Goal: Find specific page/section: Find specific page/section

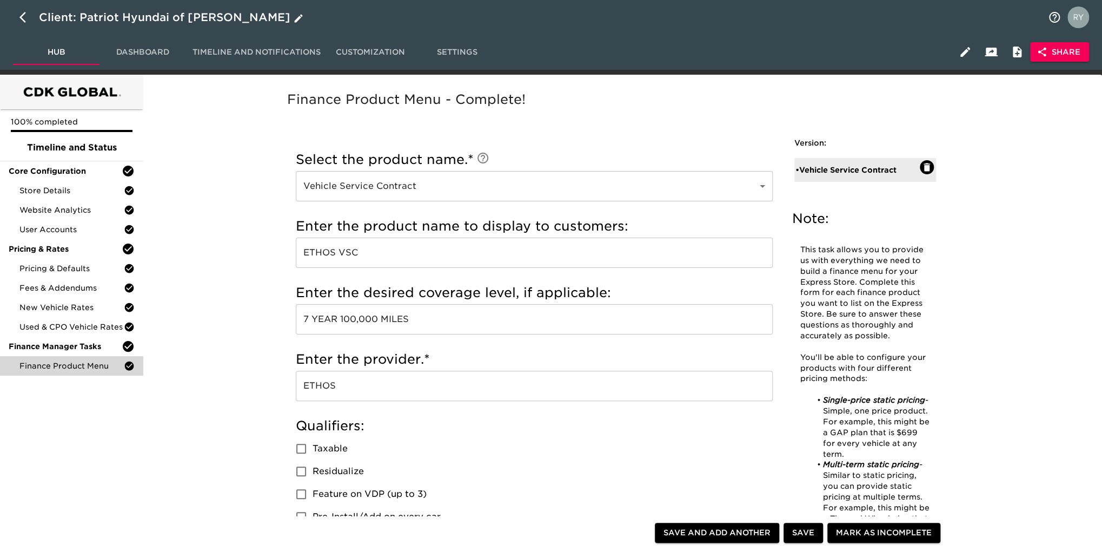
click at [22, 15] on icon "button" at bounding box center [25, 17] width 13 height 13
select select "10"
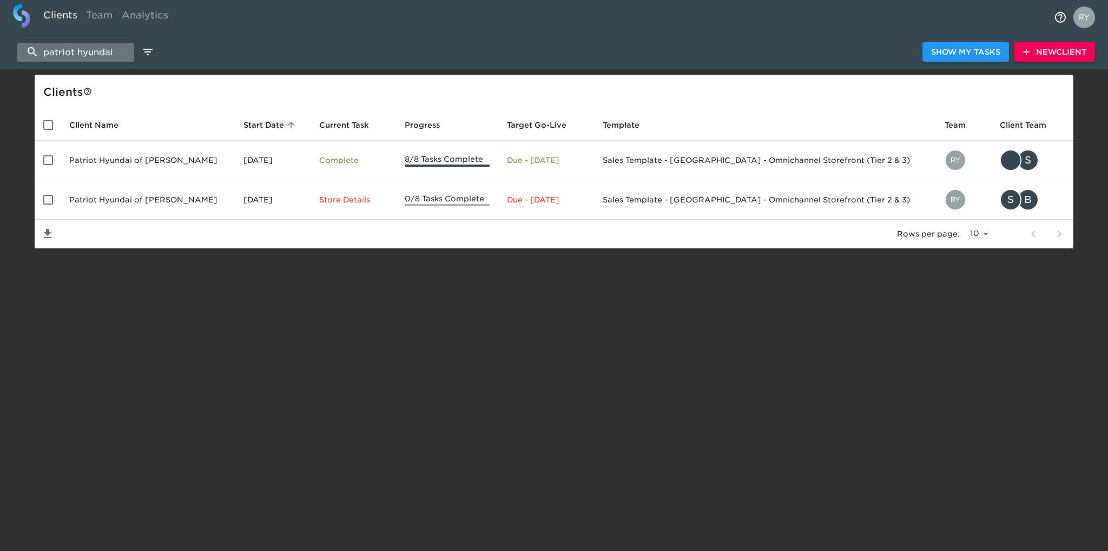
drag, startPoint x: 116, startPoint y: 52, endPoint x: 32, endPoint y: 56, distance: 83.9
click at [32, 56] on input "patriot hyundai" at bounding box center [75, 52] width 117 height 19
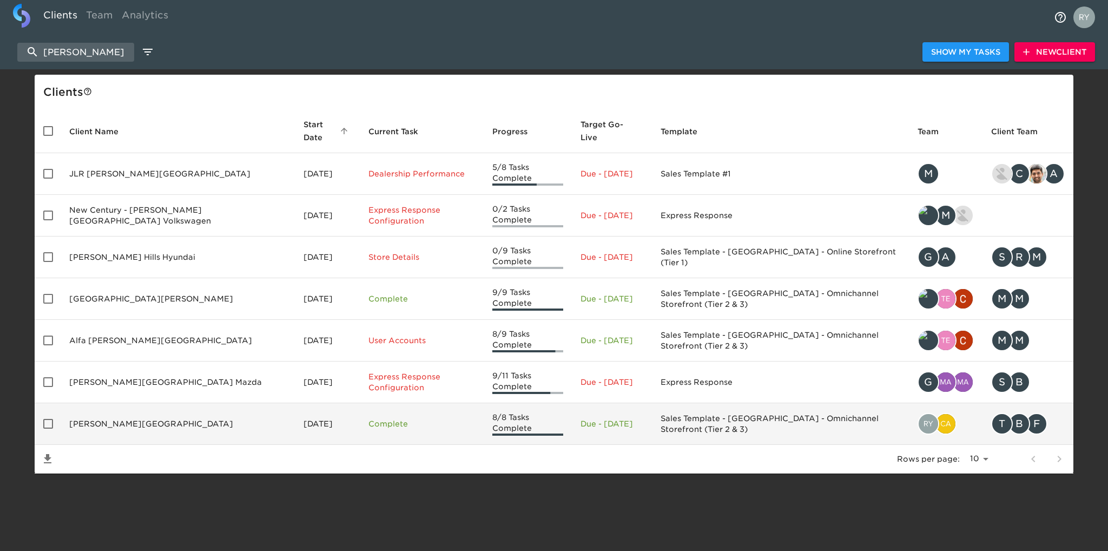
type input "[PERSON_NAME]"
click at [105, 403] on td "[PERSON_NAME][GEOGRAPHIC_DATA]" at bounding box center [178, 424] width 234 height 42
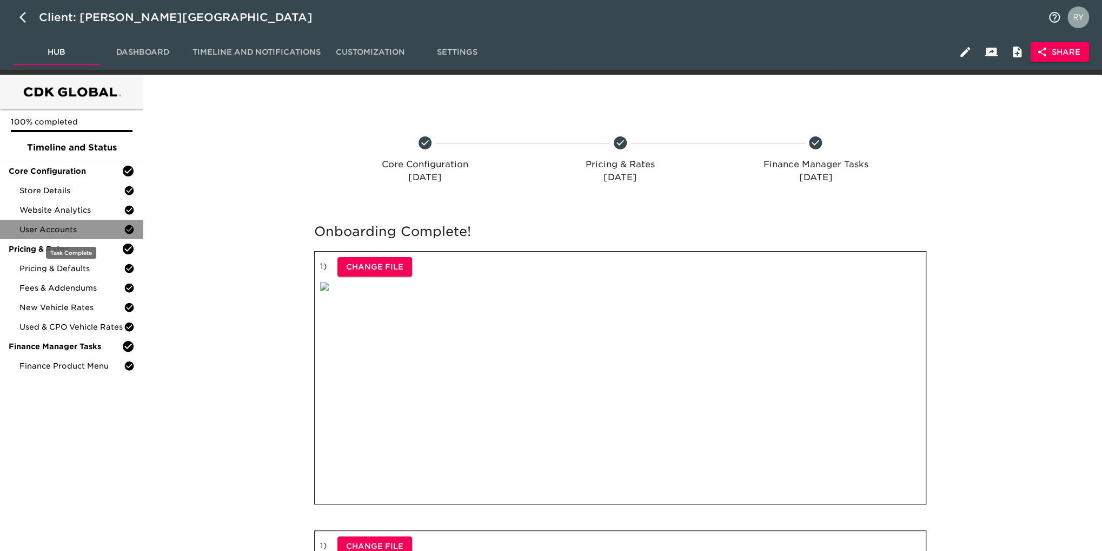
click at [62, 234] on span "User Accounts" at bounding box center [71, 229] width 104 height 11
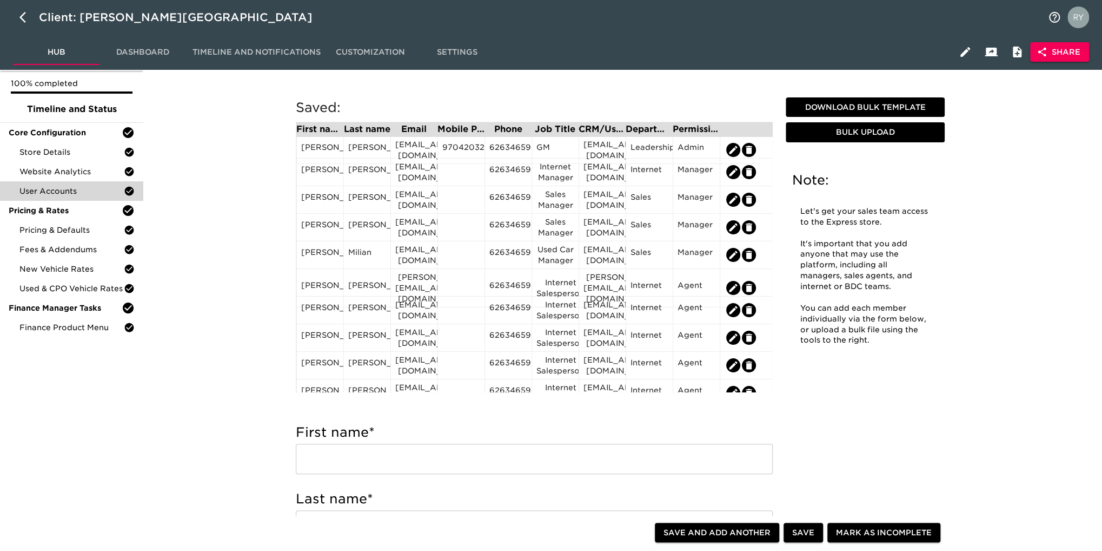
scroll to position [54, 0]
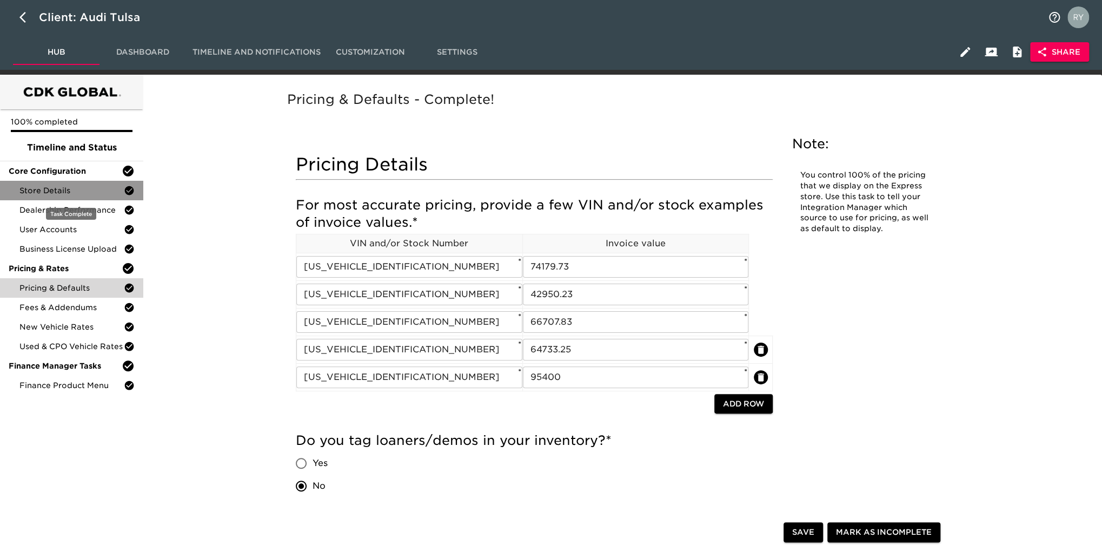
click at [81, 187] on span "Store Details" at bounding box center [71, 190] width 104 height 11
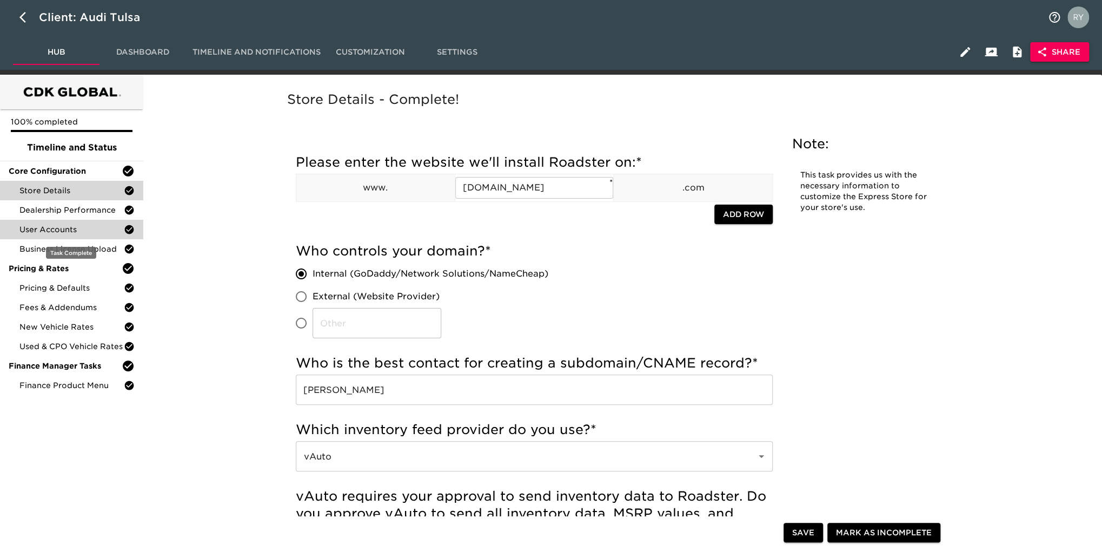
click at [74, 228] on span "User Accounts" at bounding box center [71, 229] width 104 height 11
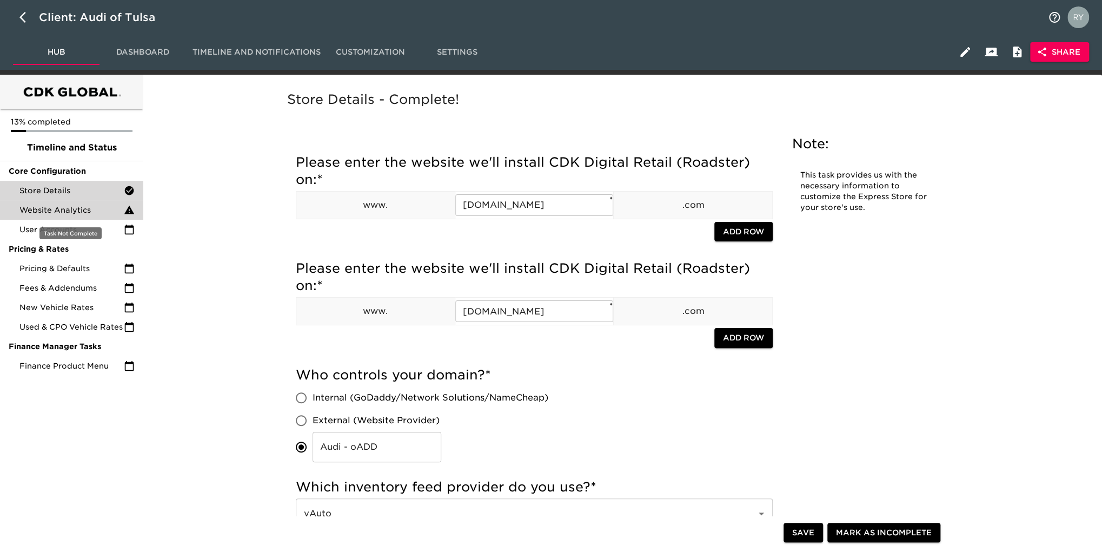
click at [44, 208] on span "Website Analytics" at bounding box center [71, 209] width 104 height 11
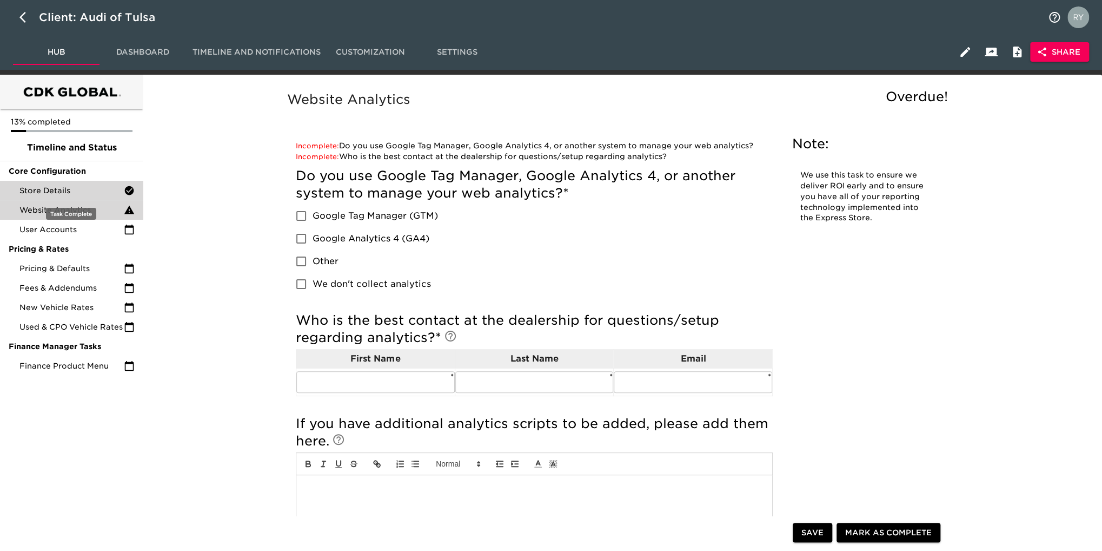
click at [46, 187] on span "Store Details" at bounding box center [71, 190] width 104 height 11
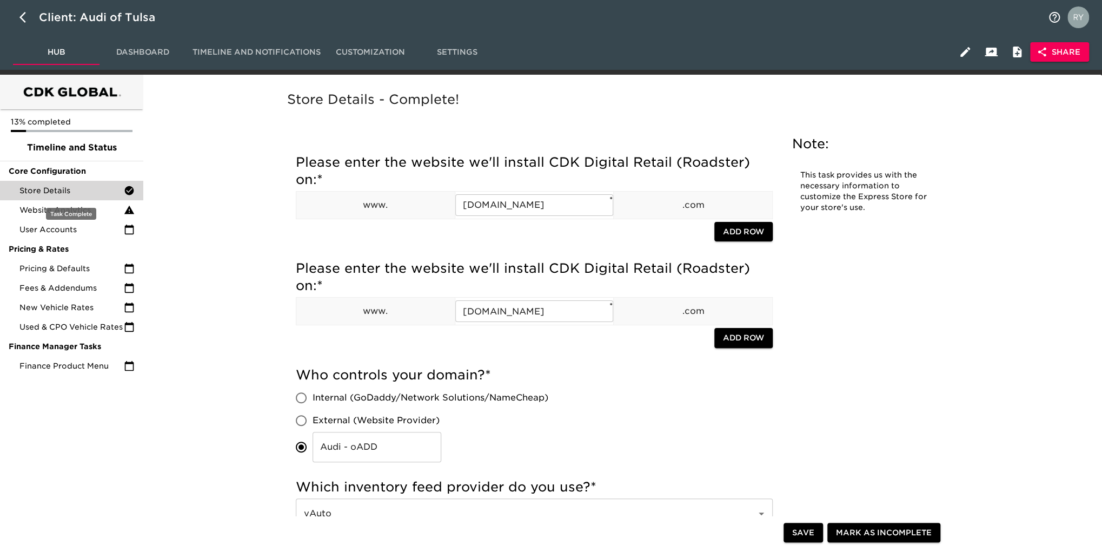
click at [43, 187] on span "Store Details" at bounding box center [71, 190] width 104 height 11
